Goal: Check status

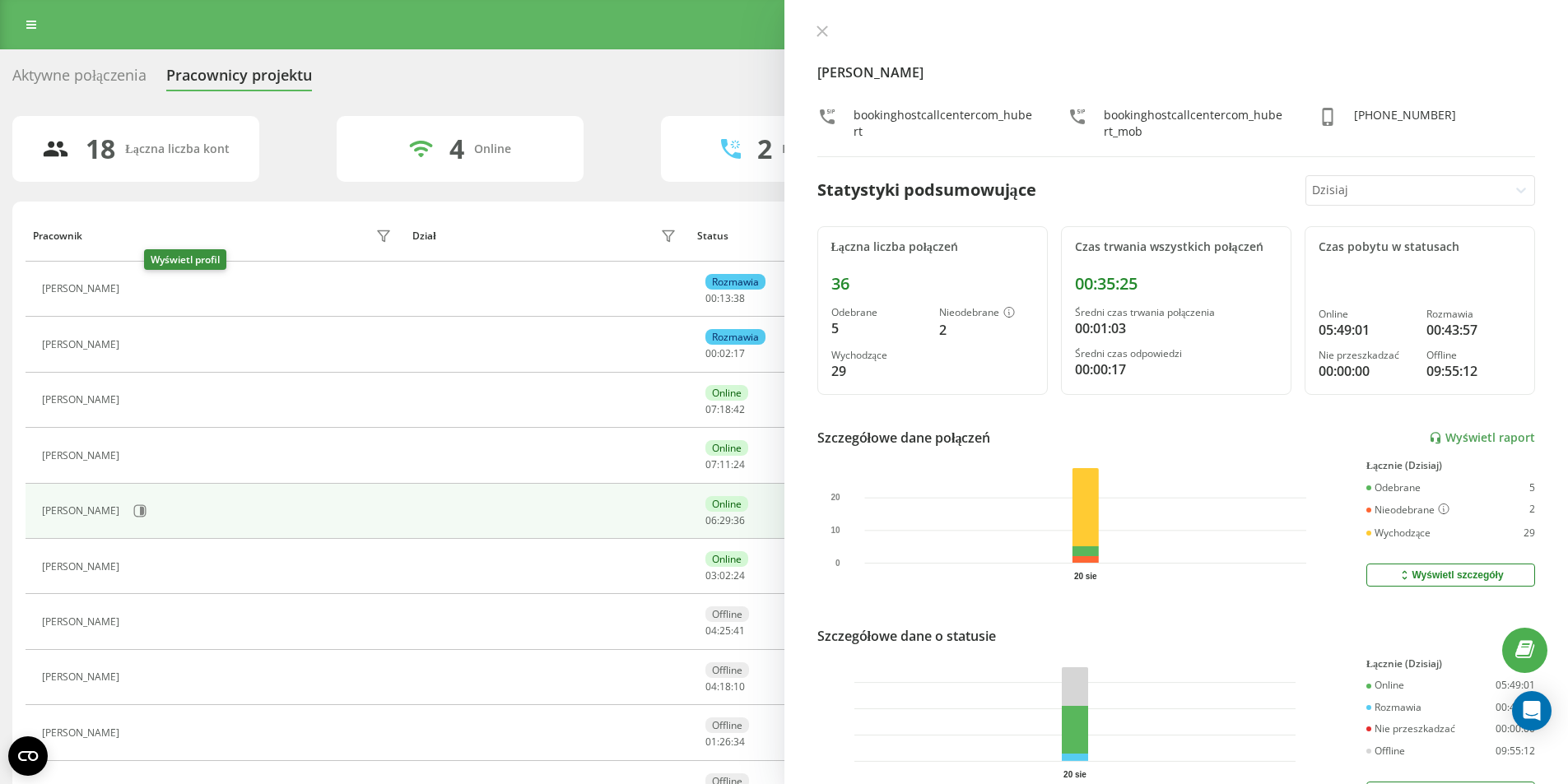
click at [144, 284] on icon at bounding box center [138, 289] width 12 height 12
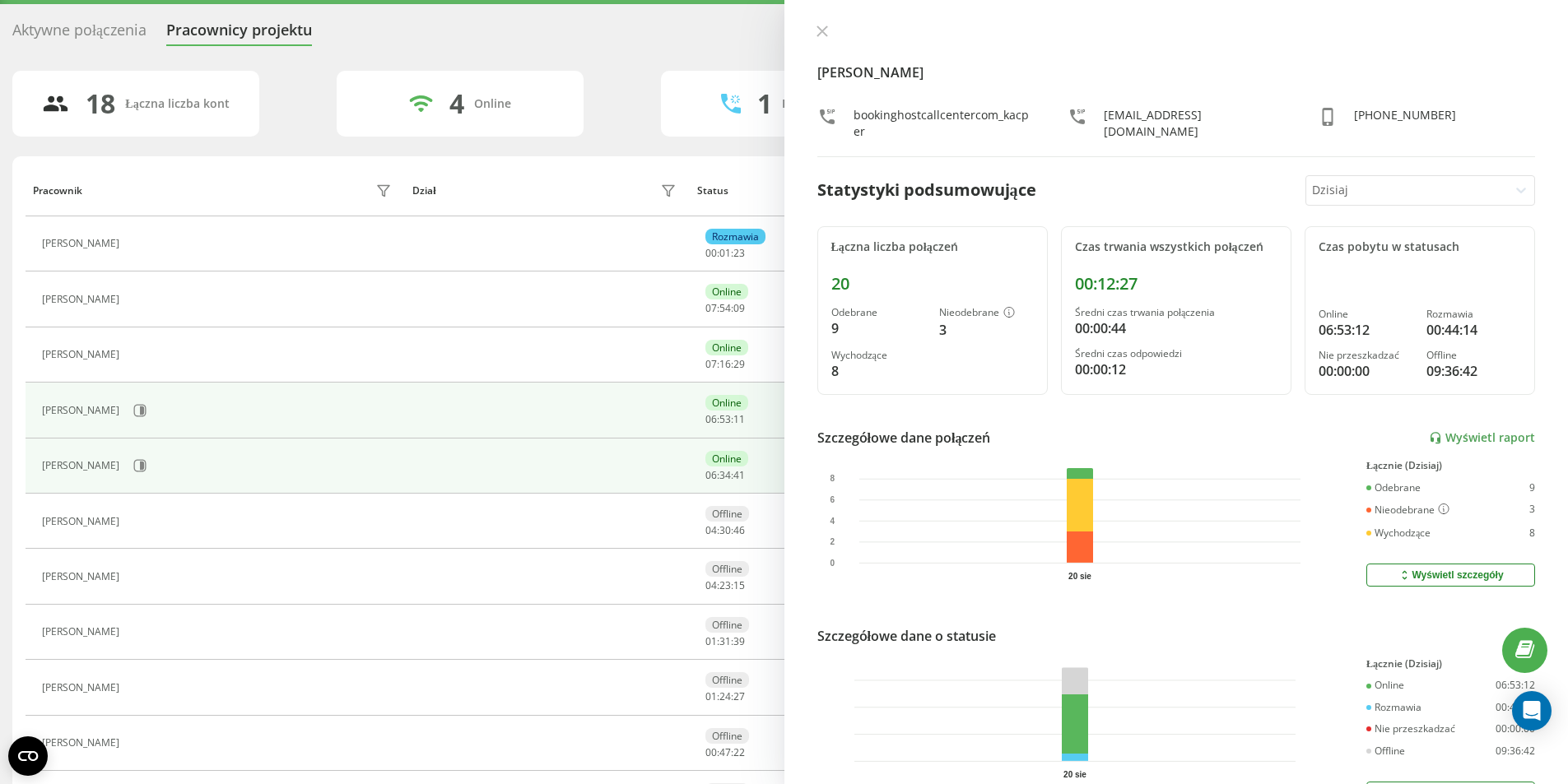
scroll to position [82, 0]
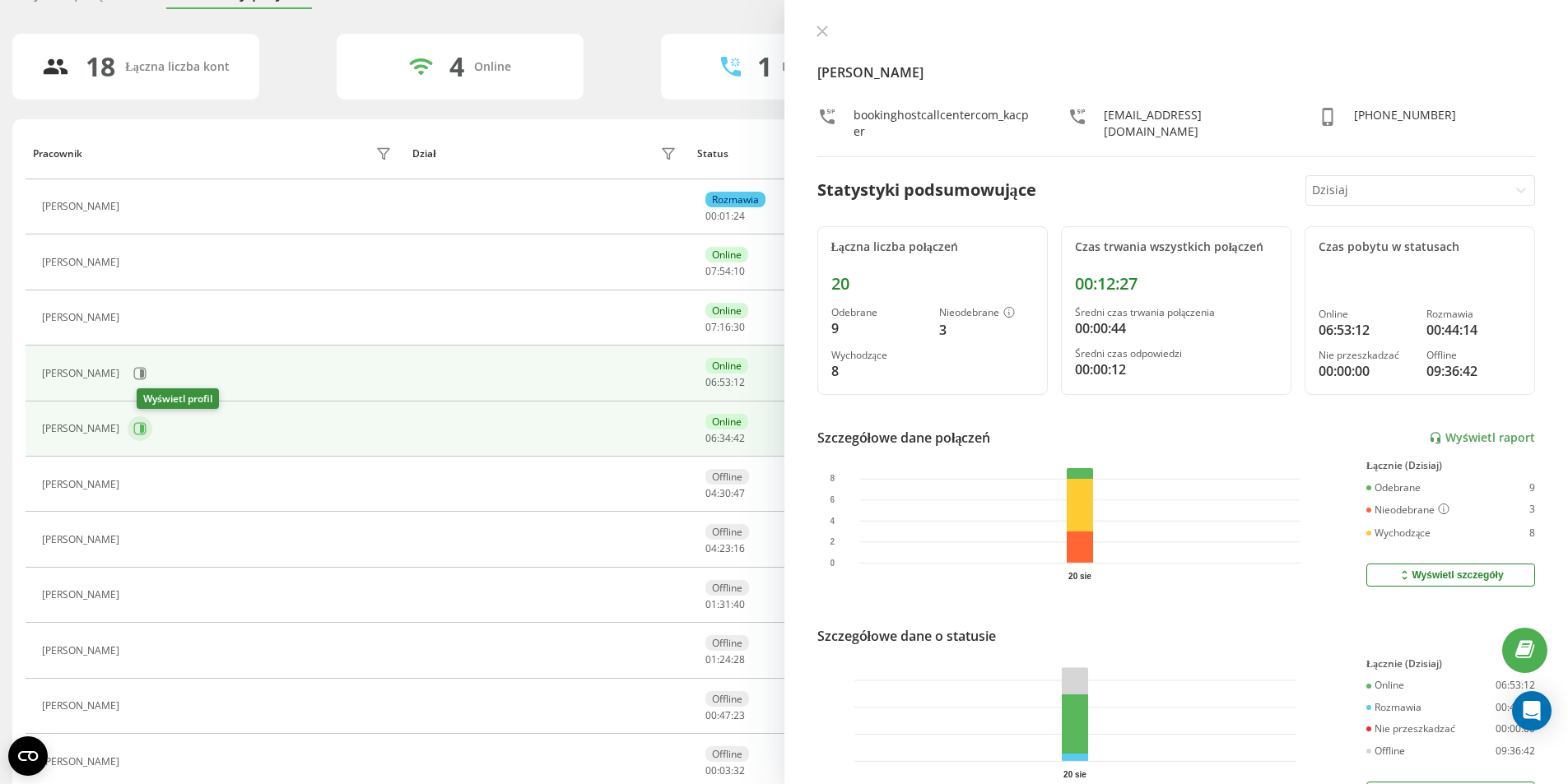
click at [146, 428] on icon at bounding box center [139, 428] width 13 height 13
